Goal: Information Seeking & Learning: Learn about a topic

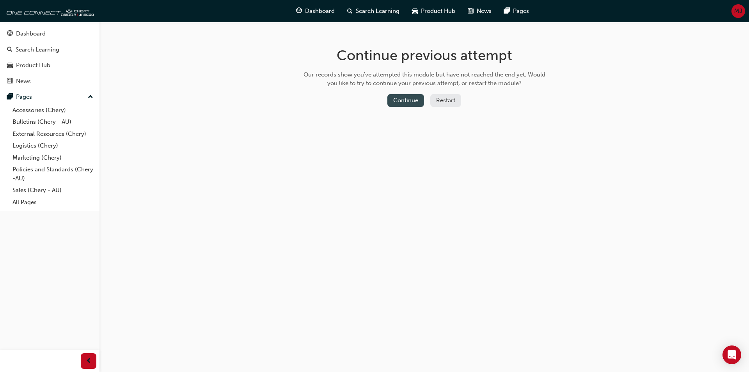
click at [415, 94] on button "Continue" at bounding box center [405, 100] width 37 height 13
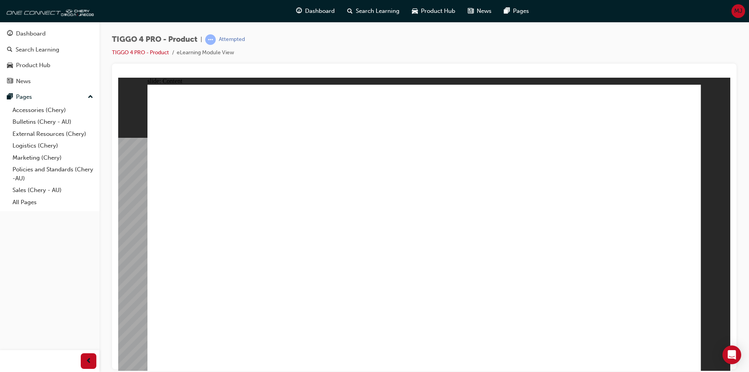
drag, startPoint x: 266, startPoint y: 137, endPoint x: 266, endPoint y: 167, distance: 29.7
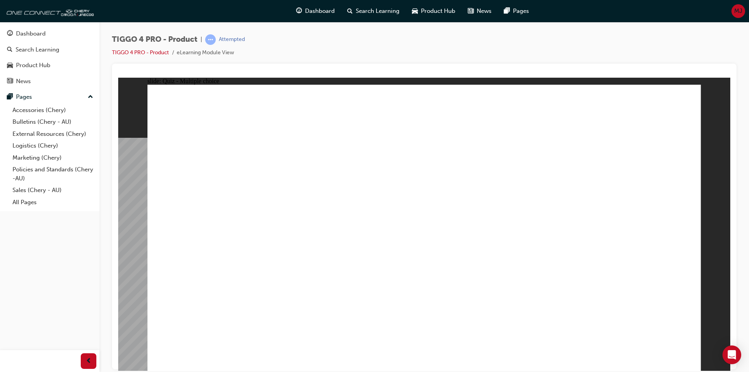
radio input "true"
drag, startPoint x: 219, startPoint y: 181, endPoint x: 433, endPoint y: 291, distance: 240.7
drag, startPoint x: 417, startPoint y: 175, endPoint x: 524, endPoint y: 286, distance: 154.5
drag, startPoint x: 546, startPoint y: 183, endPoint x: 226, endPoint y: 293, distance: 339.4
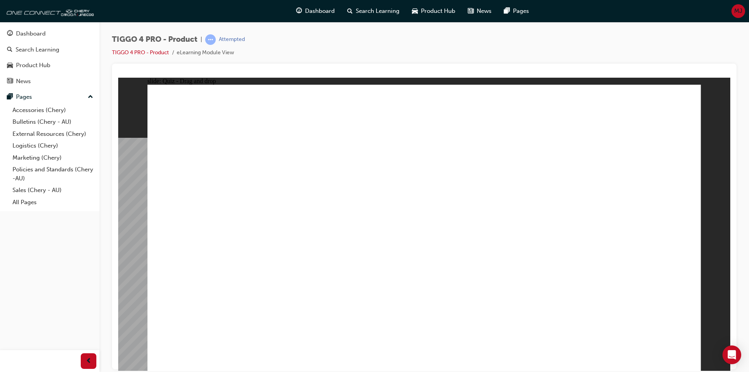
drag, startPoint x: 322, startPoint y: 184, endPoint x: 321, endPoint y: 300, distance: 115.5
drag, startPoint x: 648, startPoint y: 179, endPoint x: 644, endPoint y: 295, distance: 116.3
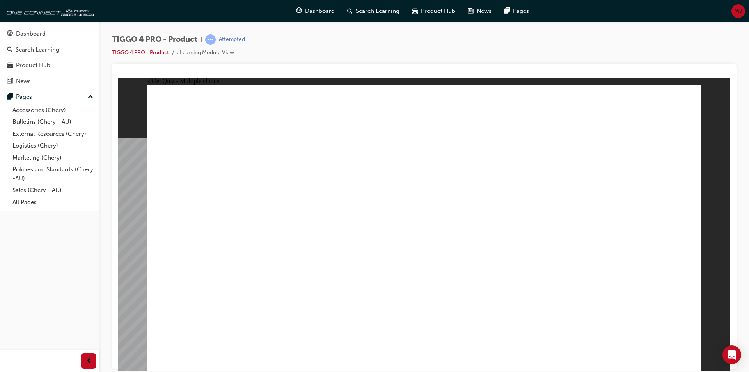
radio input "true"
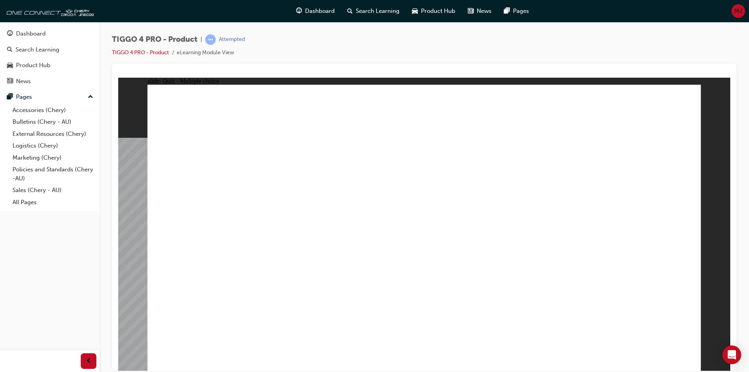
drag, startPoint x: 349, startPoint y: 261, endPoint x: 608, endPoint y: 222, distance: 262.0
drag, startPoint x: 349, startPoint y: 226, endPoint x: 632, endPoint y: 199, distance: 284.2
drag, startPoint x: 327, startPoint y: 204, endPoint x: 486, endPoint y: 180, distance: 160.3
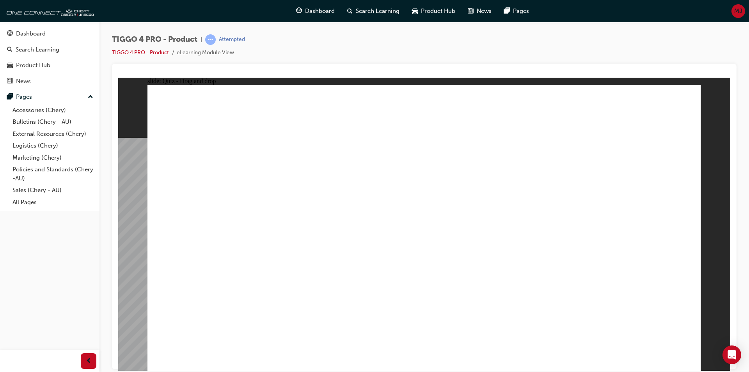
drag, startPoint x: 226, startPoint y: 264, endPoint x: 491, endPoint y: 196, distance: 273.9
drag, startPoint x: 228, startPoint y: 235, endPoint x: 476, endPoint y: 219, distance: 248.3
drag, startPoint x: 490, startPoint y: 215, endPoint x: 606, endPoint y: 213, distance: 115.1
drag, startPoint x: 498, startPoint y: 208, endPoint x: 630, endPoint y: 216, distance: 132.1
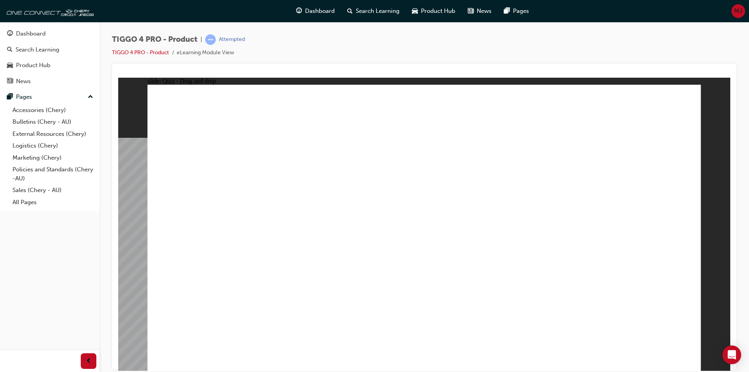
drag, startPoint x: 240, startPoint y: 204, endPoint x: 622, endPoint y: 231, distance: 382.1
drag, startPoint x: 240, startPoint y: 286, endPoint x: 637, endPoint y: 246, distance: 399.2
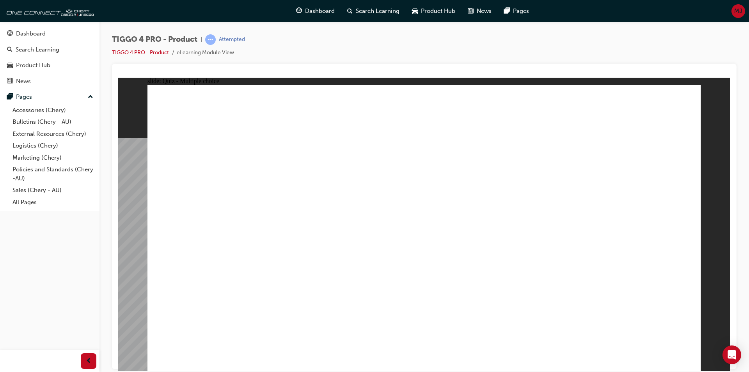
radio input "true"
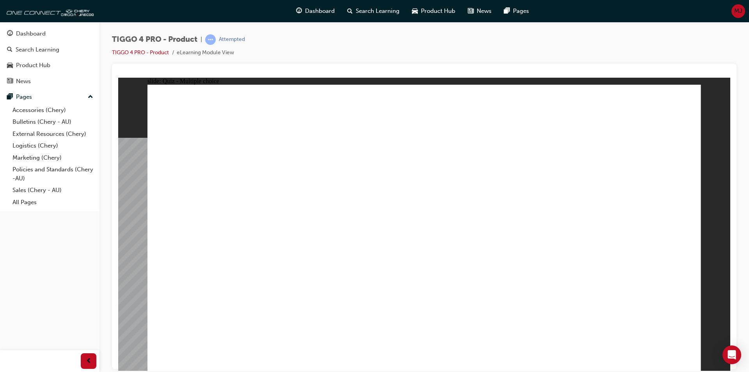
radio input "true"
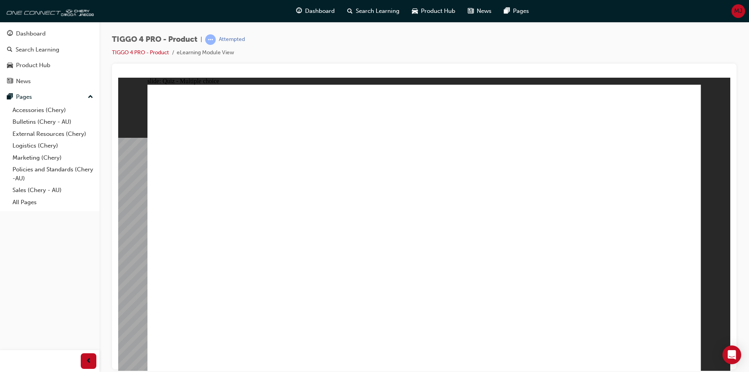
radio input "true"
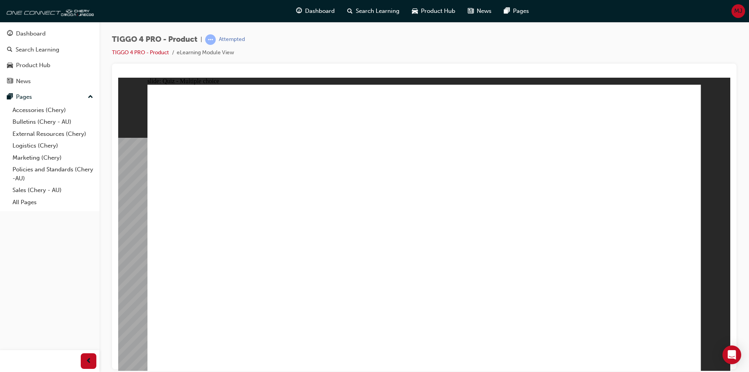
radio input "true"
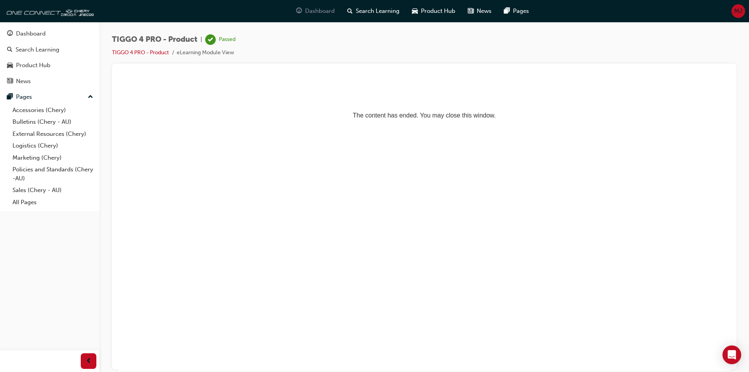
click at [320, 13] on span "Dashboard" at bounding box center [320, 11] width 30 height 9
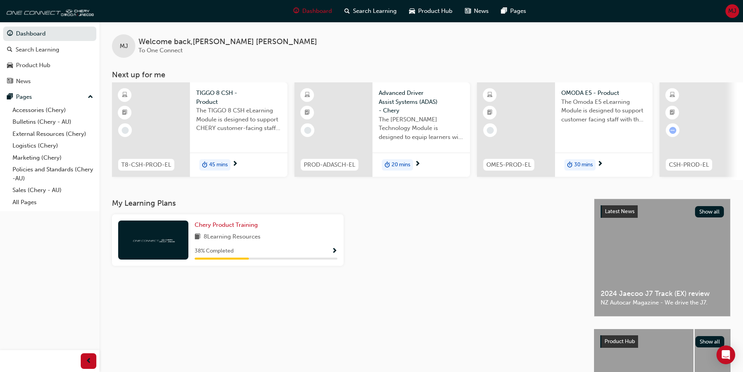
click at [331, 254] on div "38 % Completed" at bounding box center [266, 251] width 143 height 10
click at [336, 253] on span "Show Progress" at bounding box center [335, 251] width 6 height 7
